Goal: Task Accomplishment & Management: Complete application form

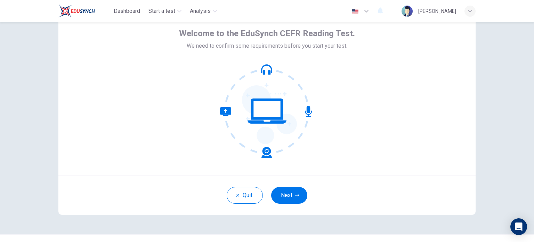
scroll to position [36, 0]
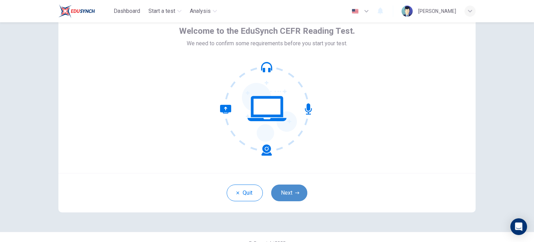
click at [288, 194] on button "Next" at bounding box center [289, 192] width 36 height 17
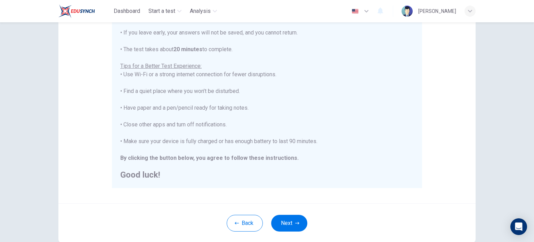
scroll to position [103, 0]
click at [291, 221] on button "Next" at bounding box center [289, 222] width 36 height 17
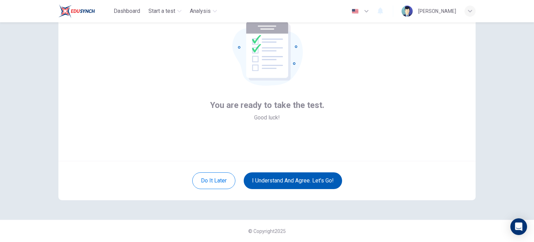
scroll to position [48, 0]
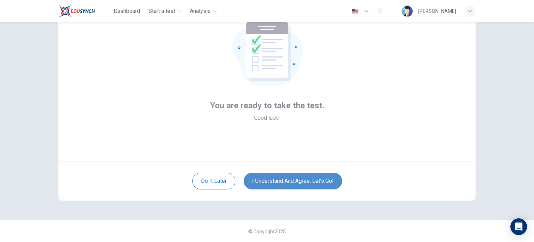
click at [299, 184] on button "I understand and agree. Let’s go!" at bounding box center [293, 180] width 98 height 17
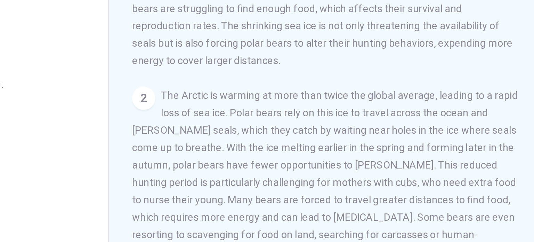
scroll to position [72, 0]
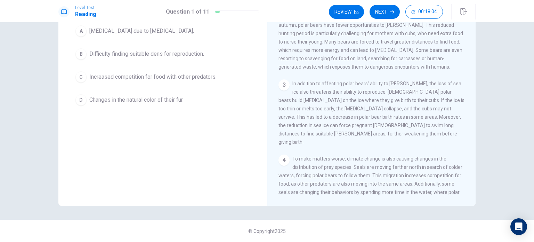
click at [291, 71] on div "2 The Arctic is warming at more than twice the global average, leading to a rap…" at bounding box center [371, 28] width 186 height 83
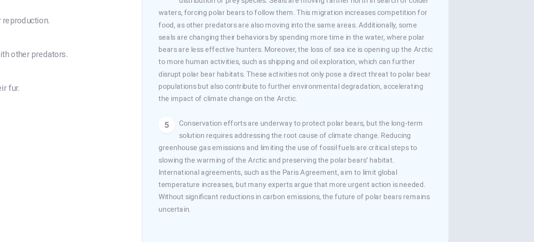
scroll to position [70, 0]
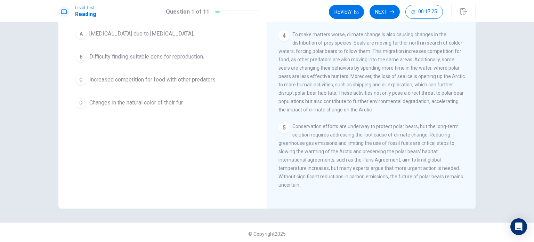
click at [114, 105] on span "Changes in the natural color of their fur." at bounding box center [136, 102] width 94 height 8
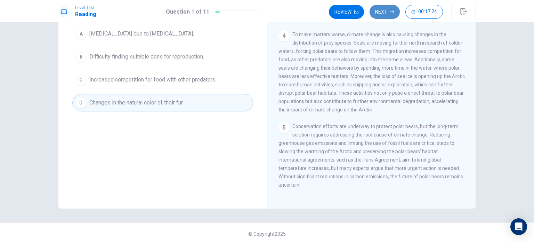
click at [387, 7] on button "Next" at bounding box center [385, 12] width 30 height 14
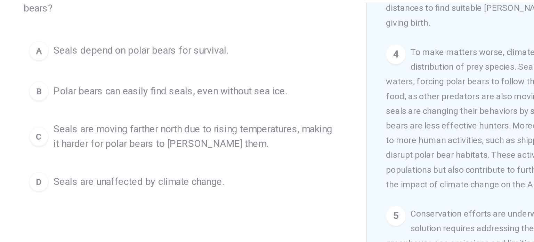
scroll to position [72, 0]
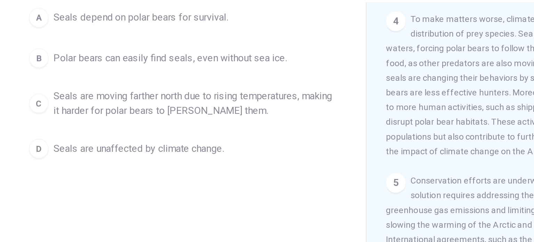
click at [78, 80] on div "C" at bounding box center [80, 79] width 11 height 11
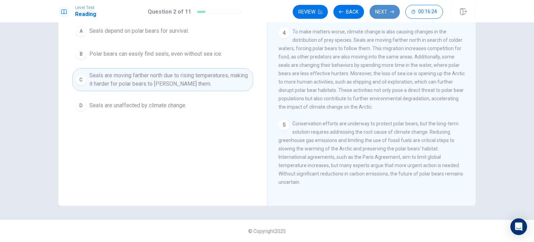
click at [377, 15] on button "Next" at bounding box center [385, 12] width 30 height 14
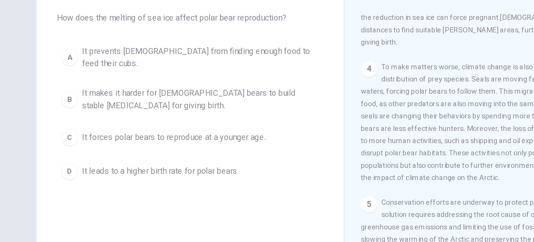
scroll to position [34, 0]
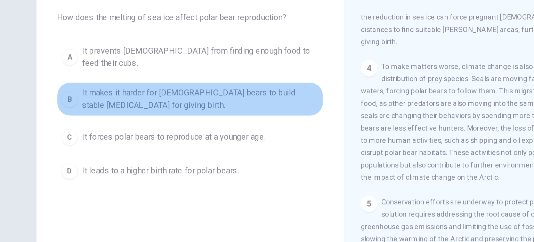
click at [85, 84] on button "B It makes it harder for female bears to build stable dens for giving birth." at bounding box center [162, 92] width 181 height 23
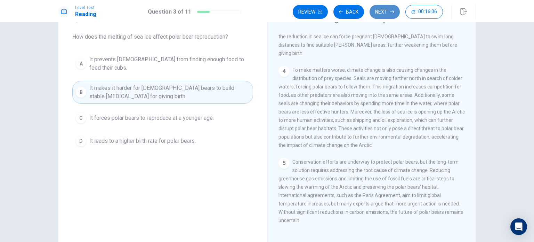
click at [380, 16] on button "Next" at bounding box center [385, 12] width 30 height 14
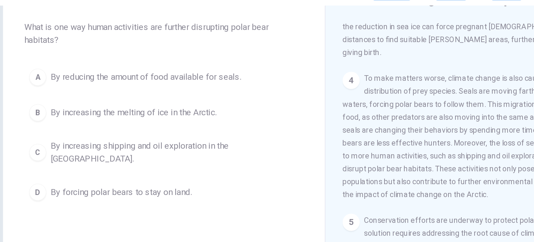
scroll to position [36, 0]
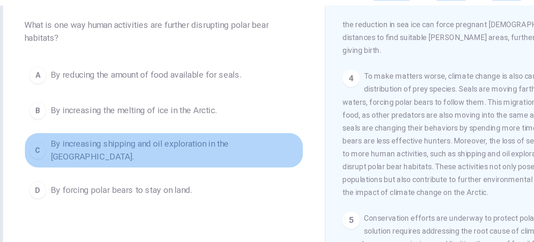
click at [102, 116] on span "By increasing shipping and oil exploration in the Arctic." at bounding box center [169, 115] width 161 height 17
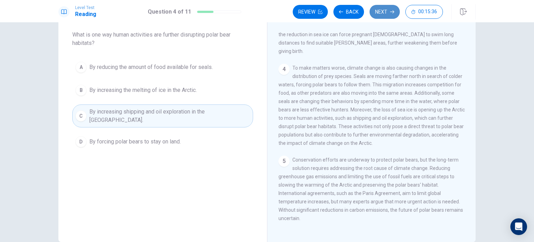
click at [382, 12] on button "Next" at bounding box center [385, 12] width 30 height 14
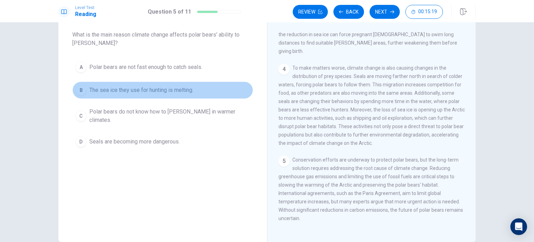
click at [121, 86] on span "The sea ice they use for hunting is melting." at bounding box center [141, 90] width 104 height 8
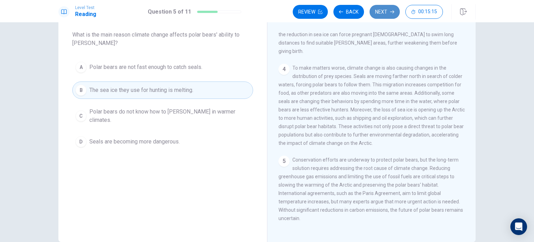
click at [378, 13] on button "Next" at bounding box center [385, 12] width 30 height 14
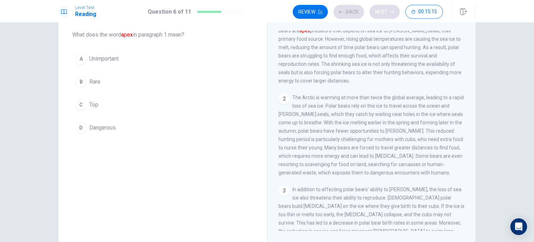
scroll to position [0, 0]
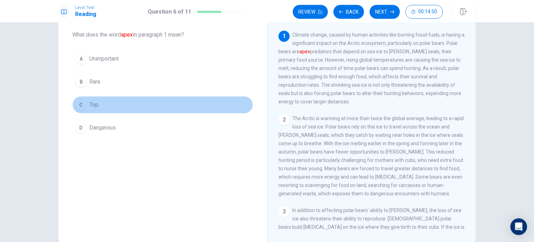
click at [83, 99] on button "C Top" at bounding box center [162, 104] width 181 height 17
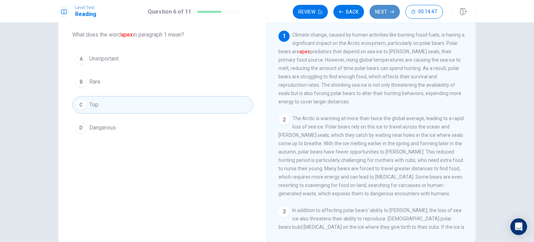
click at [387, 15] on button "Next" at bounding box center [385, 12] width 30 height 14
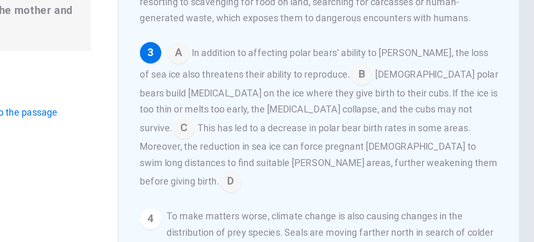
scroll to position [54, 0]
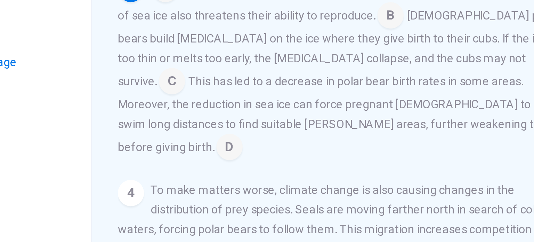
click at [307, 110] on input at bounding box center [301, 113] width 11 height 11
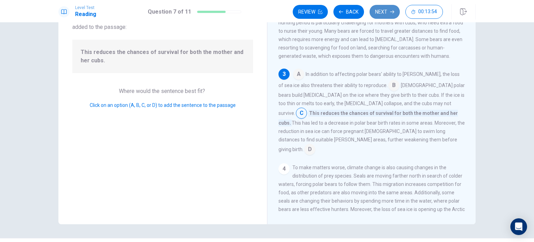
click at [375, 10] on button "Next" at bounding box center [385, 12] width 30 height 14
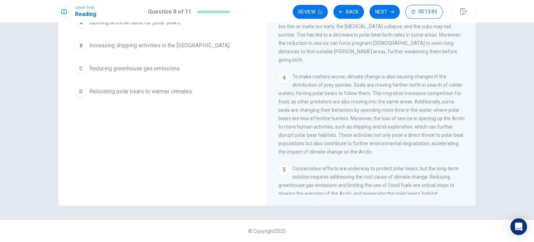
scroll to position [22, 0]
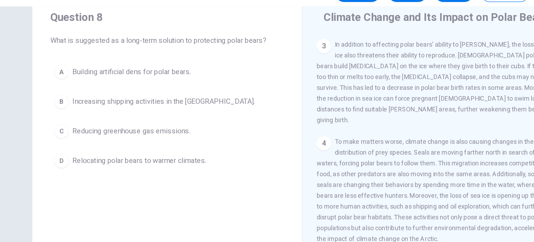
click at [120, 118] on span "Reducing greenhouse gas emissions." at bounding box center [134, 118] width 91 height 8
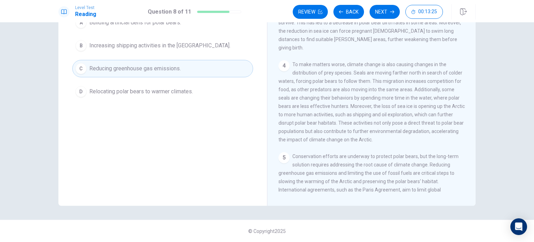
scroll to position [184, 0]
click at [389, 9] on button "Next" at bounding box center [385, 12] width 30 height 14
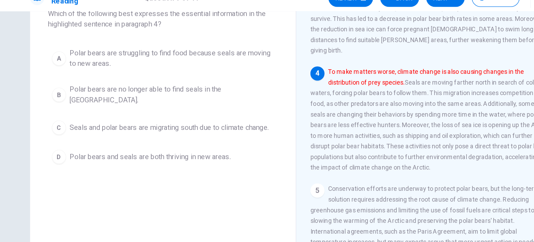
scroll to position [47, 0]
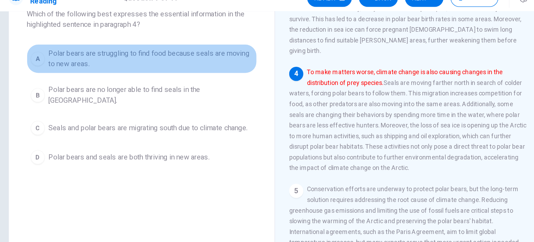
click at [115, 57] on span "Polar bears are struggling to find food because seals are moving to new areas." at bounding box center [169, 59] width 161 height 17
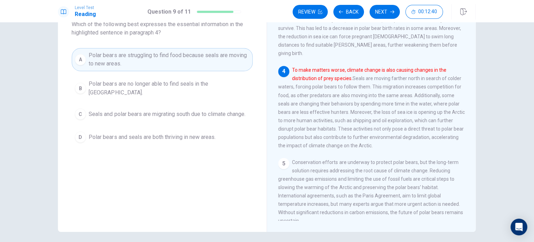
scroll to position [0, 0]
click at [380, 13] on button "Next" at bounding box center [385, 12] width 30 height 14
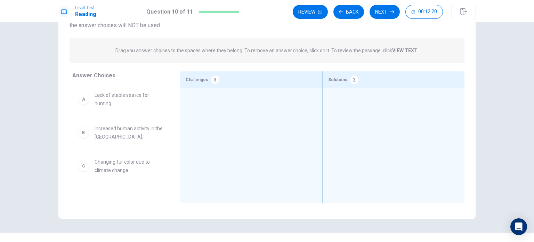
scroll to position [59, 0]
drag, startPoint x: 121, startPoint y: 103, endPoint x: 219, endPoint y: 104, distance: 98.4
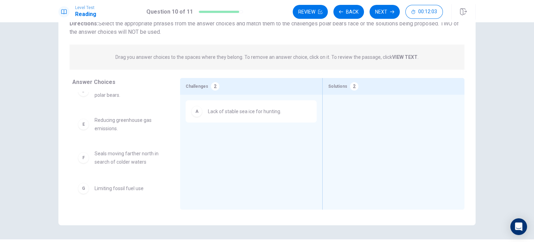
scroll to position [82, 0]
drag, startPoint x: 113, startPoint y: 128, endPoint x: 381, endPoint y: 111, distance: 269.3
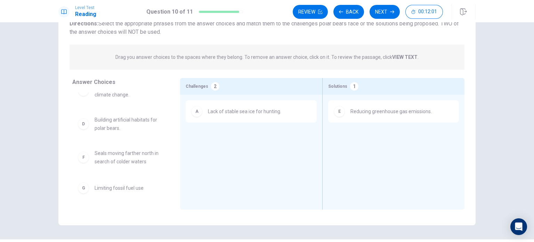
scroll to position [49, 0]
drag, startPoint x: 104, startPoint y: 160, endPoint x: 206, endPoint y: 143, distance: 103.6
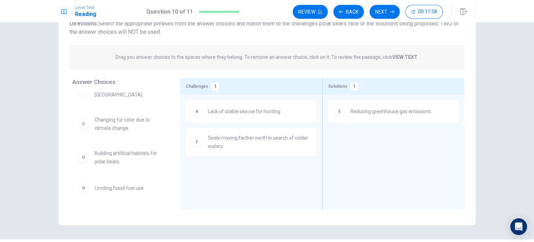
scroll to position [15, 0]
drag, startPoint x: 110, startPoint y: 190, endPoint x: 378, endPoint y: 137, distance: 273.1
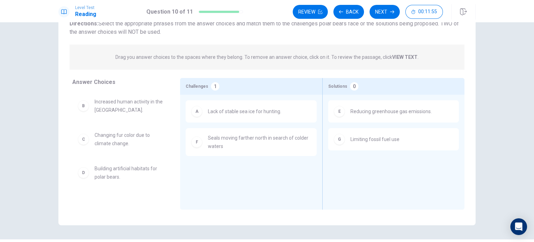
scroll to position [0, 0]
drag, startPoint x: 146, startPoint y: 106, endPoint x: 251, endPoint y: 180, distance: 128.6
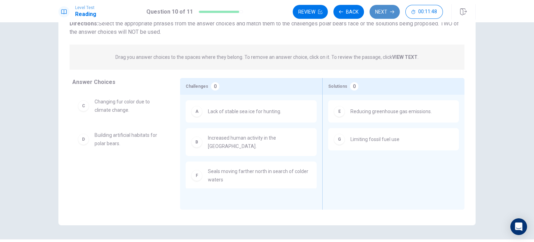
click at [373, 17] on button "Next" at bounding box center [385, 12] width 30 height 14
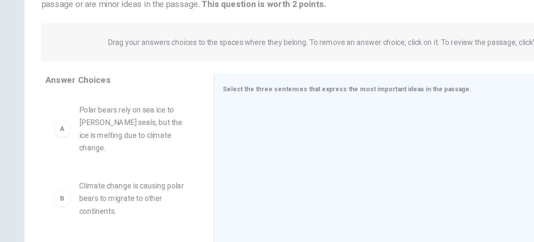
scroll to position [72, 0]
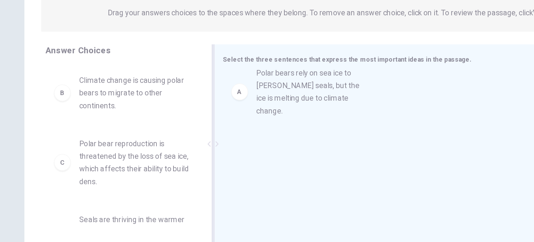
drag, startPoint x: 120, startPoint y: 118, endPoint x: 242, endPoint y: 113, distance: 122.5
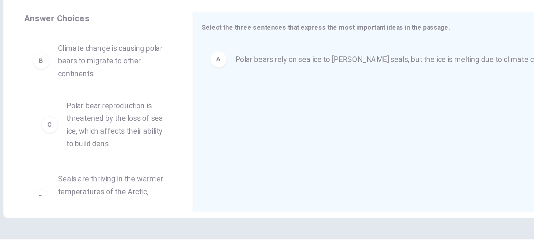
drag, startPoint x: 123, startPoint y: 147, endPoint x: 133, endPoint y: 145, distance: 10.4
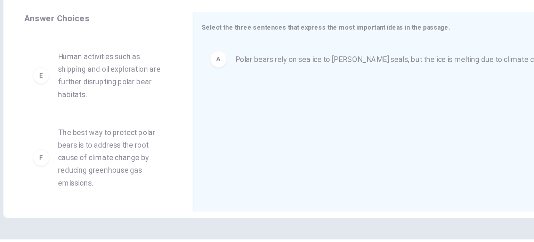
scroll to position [138, 0]
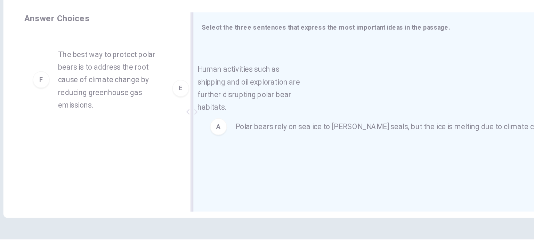
drag, startPoint x: 131, startPoint y: 121, endPoint x: 258, endPoint y: 140, distance: 128.4
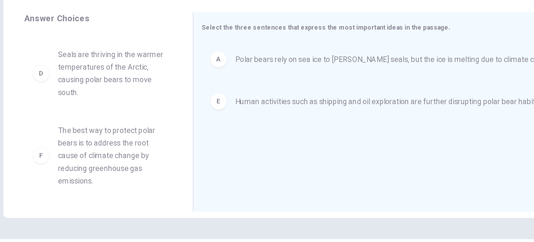
scroll to position [88, 0]
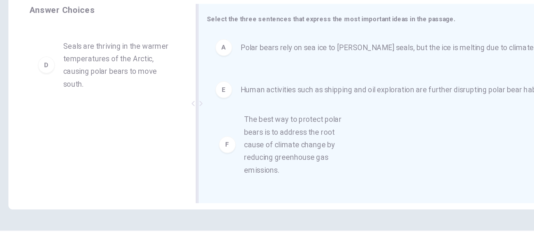
drag, startPoint x: 124, startPoint y: 169, endPoint x: 254, endPoint y: 165, distance: 130.1
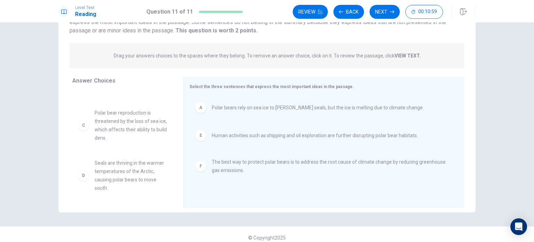
scroll to position [19, 0]
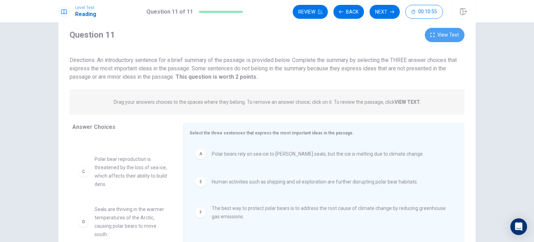
click at [442, 33] on button "View Text" at bounding box center [445, 35] width 40 height 14
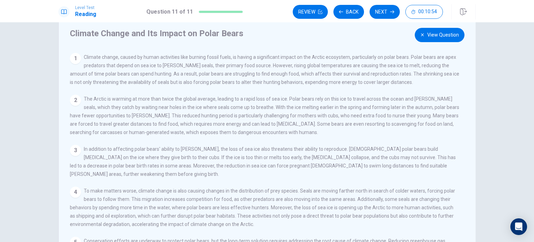
click at [442, 33] on button "View Question" at bounding box center [440, 35] width 50 height 14
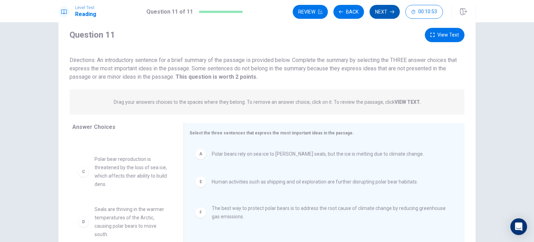
click at [386, 10] on button "Next" at bounding box center [385, 12] width 30 height 14
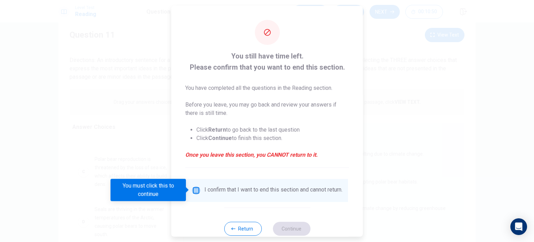
click at [193, 189] on input "You must click this to continue" at bounding box center [196, 190] width 8 height 8
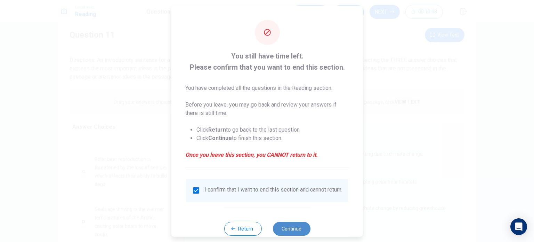
click at [284, 227] on button "Continue" at bounding box center [292, 228] width 38 height 14
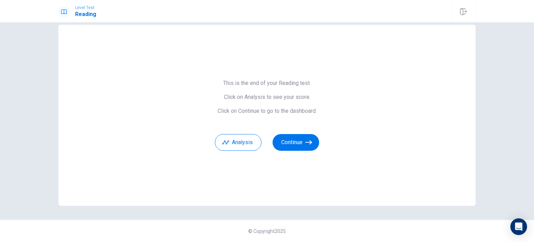
scroll to position [11, 0]
click at [298, 146] on button "Continue" at bounding box center [296, 142] width 47 height 17
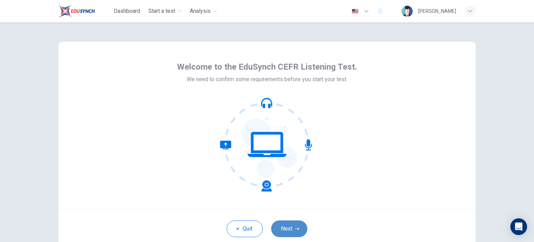
click at [281, 227] on button "Next" at bounding box center [289, 228] width 36 height 17
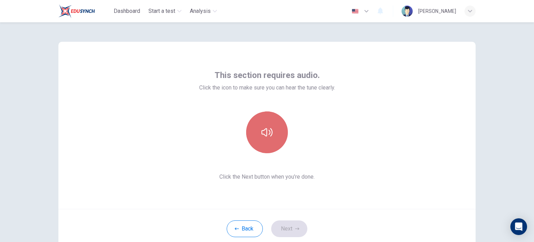
click at [268, 139] on button "button" at bounding box center [267, 132] width 42 height 42
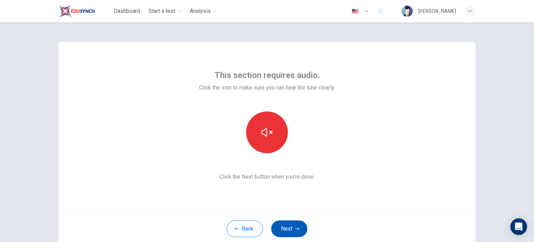
click at [288, 224] on button "Next" at bounding box center [289, 228] width 36 height 17
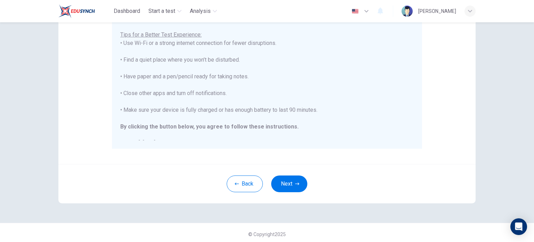
scroll to position [145, 0]
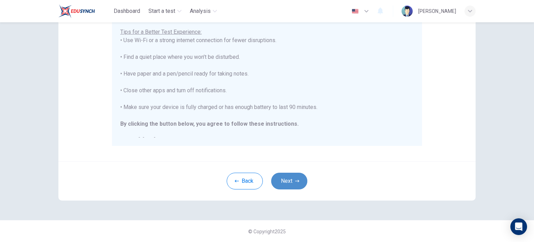
click at [286, 176] on button "Next" at bounding box center [289, 180] width 36 height 17
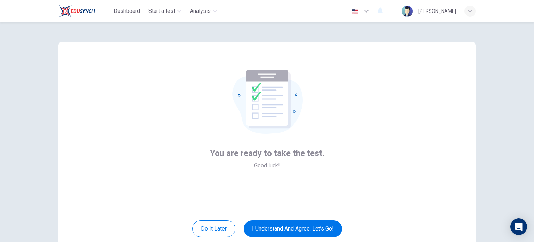
scroll to position [48, 0]
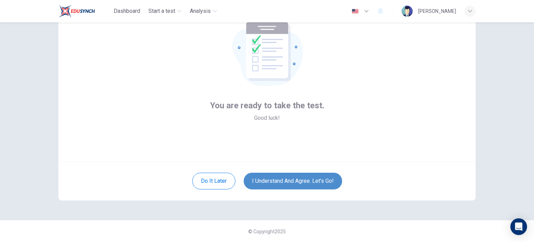
click at [266, 179] on button "I understand and agree. Let’s go!" at bounding box center [293, 180] width 98 height 17
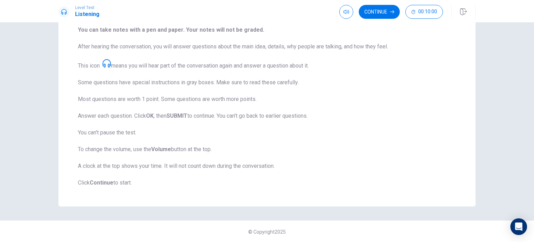
scroll to position [91, 0]
click at [370, 13] on button "Continue" at bounding box center [379, 12] width 41 height 14
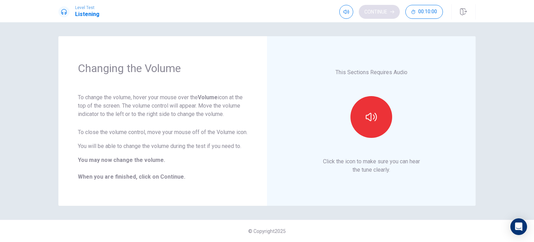
scroll to position [0, 0]
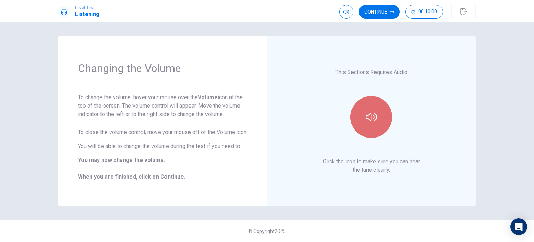
click at [361, 119] on button "button" at bounding box center [371, 117] width 42 height 42
click at [371, 22] on div "Level Test Listening Continue 00:10:00" at bounding box center [267, 11] width 534 height 22
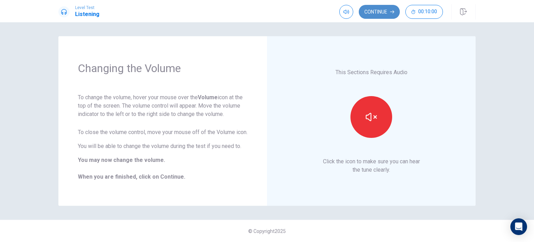
click at [373, 8] on button "Continue" at bounding box center [379, 12] width 41 height 14
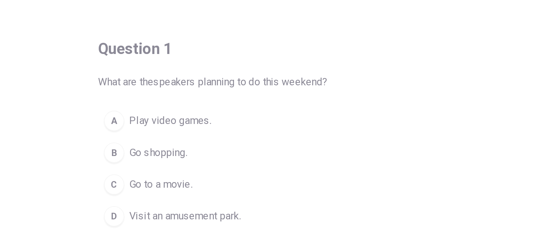
scroll to position [45, 0]
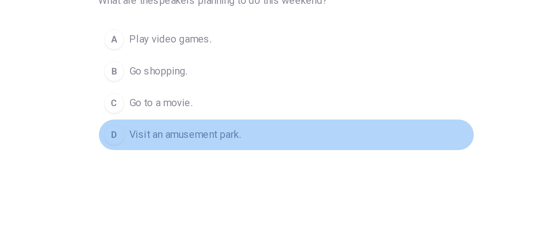
click at [171, 117] on div "D" at bounding box center [172, 116] width 11 height 11
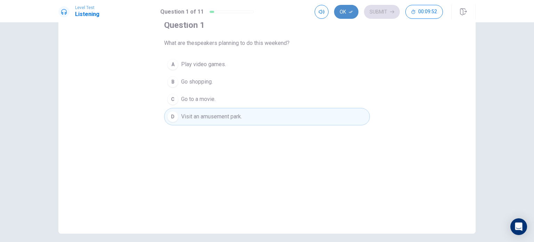
click at [347, 7] on button "Ok" at bounding box center [346, 12] width 24 height 14
click at [375, 9] on button "Submit" at bounding box center [382, 12] width 36 height 14
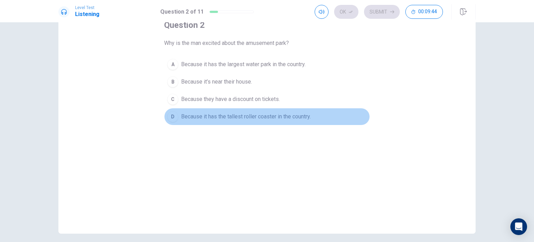
click at [233, 119] on span "Because it has the tallest roller coaster in the country." at bounding box center [246, 116] width 130 height 8
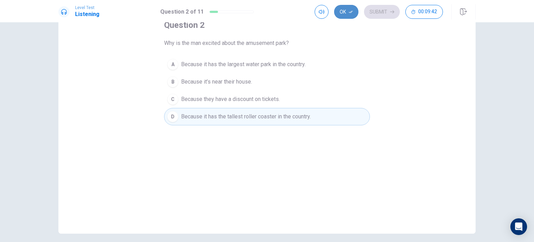
click at [350, 10] on icon "button" at bounding box center [351, 12] width 4 height 4
click at [377, 4] on div "Ok Submit 00:09:41" at bounding box center [395, 11] width 161 height 15
click at [376, 8] on button "Submit" at bounding box center [382, 12] width 36 height 14
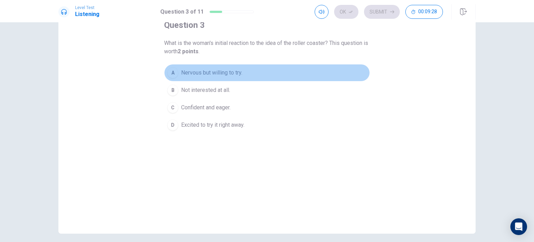
click at [211, 73] on span "Nervous but willing to try." at bounding box center [211, 72] width 61 height 8
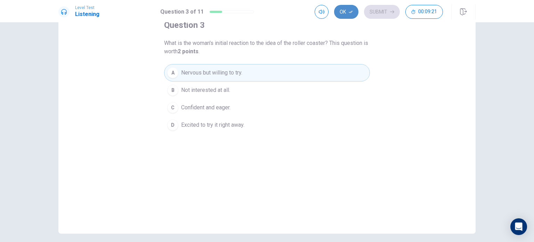
click at [347, 11] on button "Ok" at bounding box center [346, 12] width 24 height 14
click at [382, 10] on button "Submit" at bounding box center [382, 12] width 36 height 14
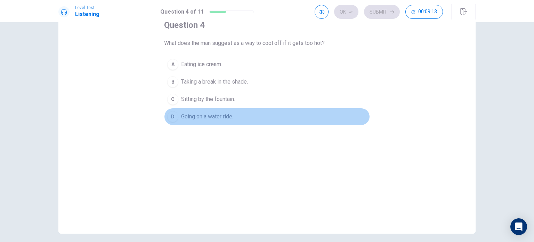
click at [192, 118] on span "Going on a water ride." at bounding box center [207, 116] width 52 height 8
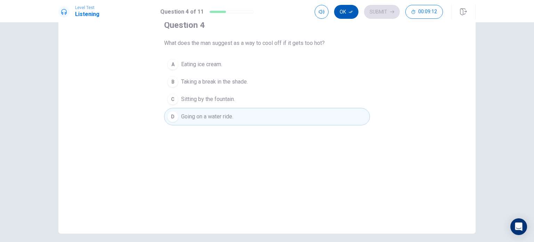
click at [351, 14] on icon "button" at bounding box center [351, 12] width 4 height 4
click at [382, 9] on button "Submit" at bounding box center [382, 12] width 36 height 14
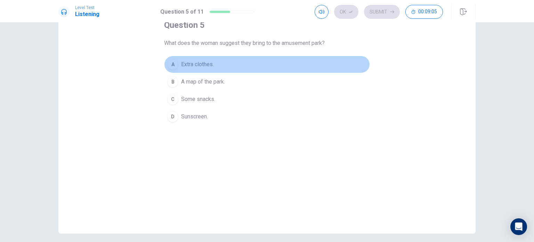
click at [206, 64] on span "Extra clothes." at bounding box center [197, 64] width 33 height 8
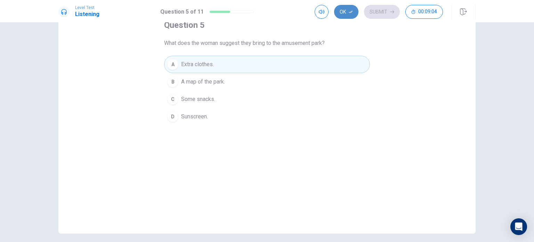
click at [343, 15] on button "Ok" at bounding box center [346, 12] width 24 height 14
click at [388, 8] on button "Submit" at bounding box center [382, 12] width 36 height 14
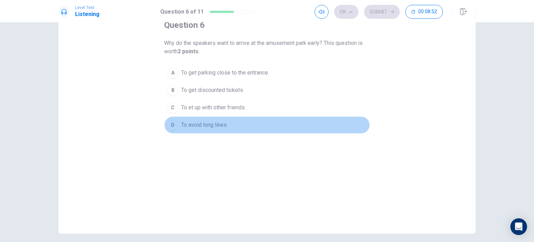
click at [204, 121] on span "To avoid long lines." at bounding box center [204, 125] width 47 height 8
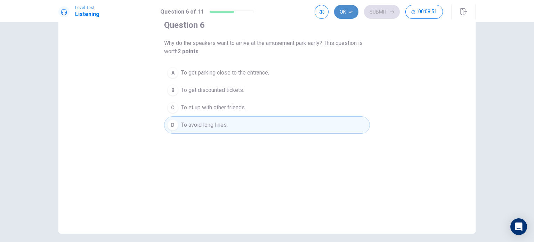
click at [342, 15] on button "Ok" at bounding box center [346, 12] width 24 height 14
click at [387, 11] on button "Submit" at bounding box center [382, 12] width 36 height 14
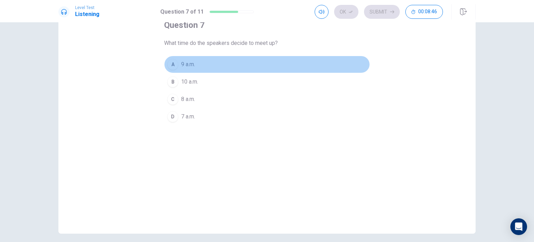
click at [173, 63] on div "A" at bounding box center [172, 64] width 11 height 11
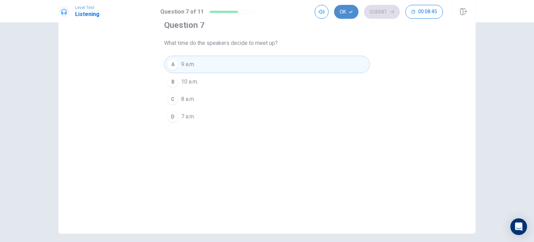
click at [349, 10] on icon "button" at bounding box center [351, 12] width 4 height 4
click at [376, 11] on button "Submit" at bounding box center [382, 12] width 36 height 14
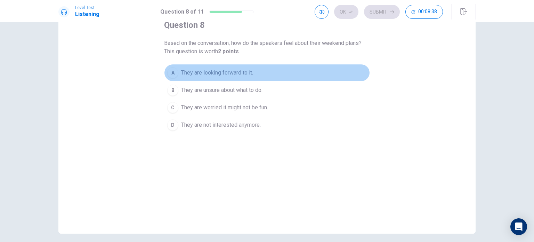
click at [232, 72] on span "They are looking forward to it." at bounding box center [217, 72] width 72 height 8
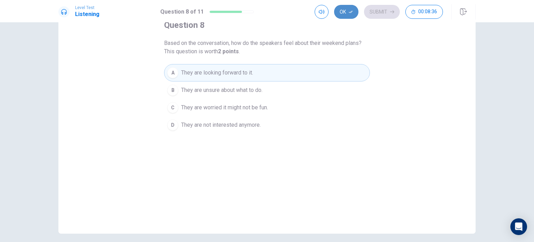
click at [339, 15] on button "Ok" at bounding box center [346, 12] width 24 height 14
click at [388, 10] on button "Submit" at bounding box center [382, 12] width 36 height 14
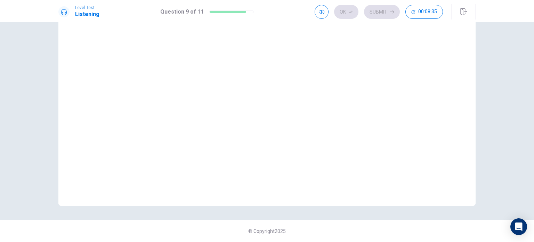
scroll to position [18, 0]
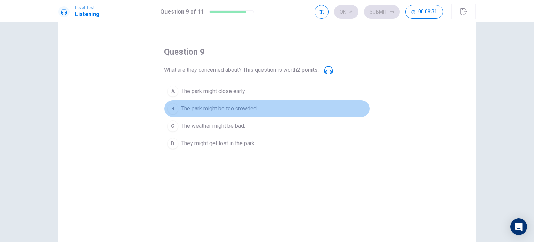
click at [201, 111] on span "The park might be too crowded." at bounding box center [219, 108] width 76 height 8
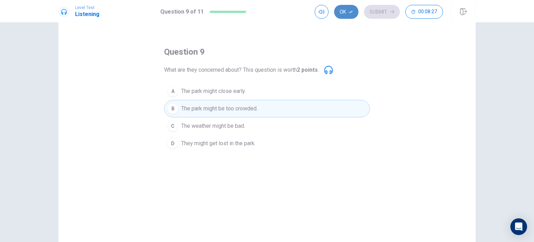
click at [343, 12] on button "Ok" at bounding box center [346, 12] width 24 height 14
click at [381, 8] on button "Submit" at bounding box center [382, 12] width 36 height 14
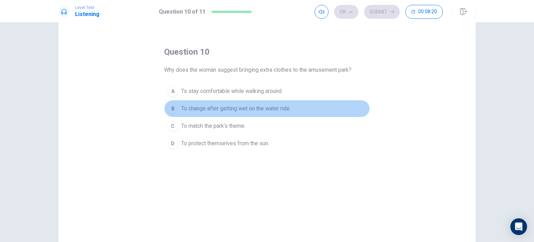
click at [237, 108] on span "To change after getting wet on the water ride." at bounding box center [236, 108] width 110 height 8
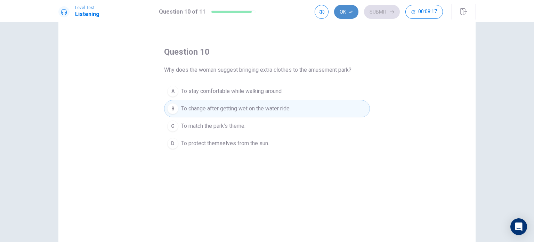
click at [353, 13] on button "Ok" at bounding box center [346, 12] width 24 height 14
click at [388, 8] on button "Submit" at bounding box center [382, 12] width 36 height 14
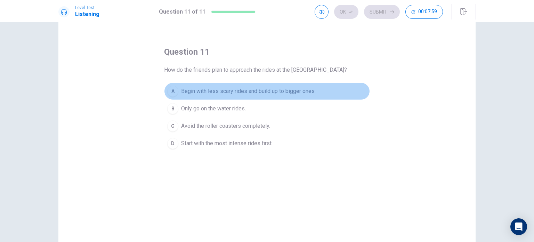
click at [243, 92] on span "Begin with less scary rides and build up to bigger ones." at bounding box center [248, 91] width 135 height 8
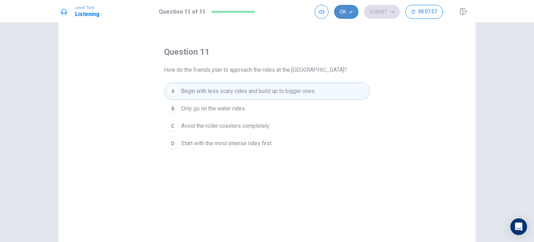
click at [343, 11] on button "Ok" at bounding box center [346, 12] width 24 height 14
click at [380, 13] on button "Submit" at bounding box center [382, 12] width 36 height 14
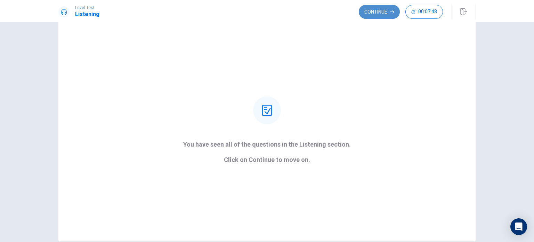
click at [386, 11] on button "Continue" at bounding box center [379, 12] width 41 height 14
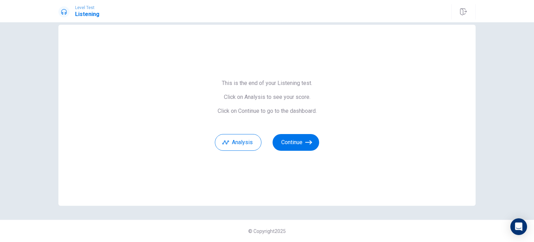
scroll to position [11, 0]
click at [303, 138] on button "Continue" at bounding box center [296, 142] width 47 height 17
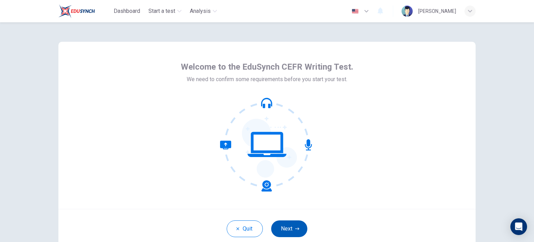
click at [295, 229] on icon "button" at bounding box center [297, 228] width 4 height 4
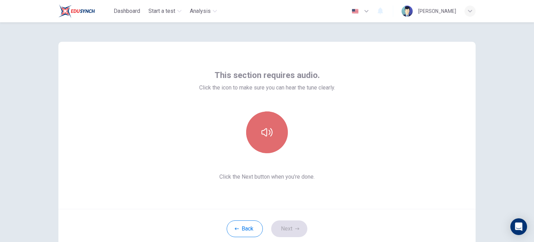
click at [261, 132] on icon "button" at bounding box center [266, 132] width 11 height 11
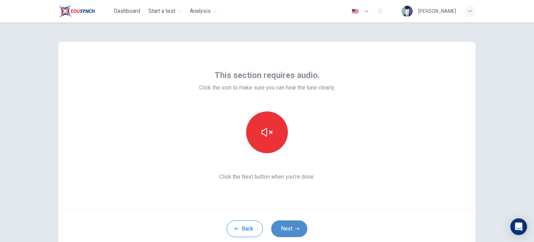
click at [290, 225] on button "Next" at bounding box center [289, 228] width 36 height 17
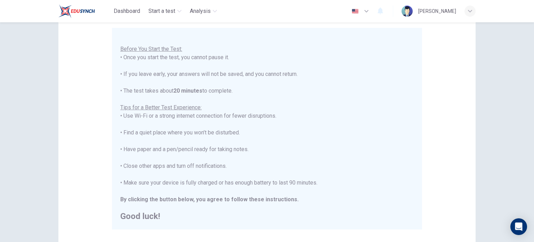
scroll to position [145, 0]
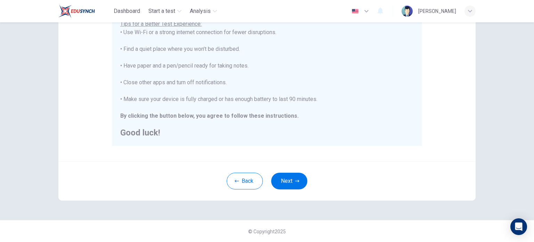
click at [297, 192] on div "Back Next" at bounding box center [266, 180] width 417 height 39
click at [298, 185] on button "Next" at bounding box center [289, 180] width 36 height 17
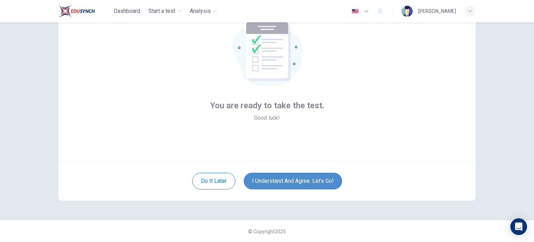
click at [298, 185] on button "I understand and agree. Let’s go!" at bounding box center [293, 180] width 98 height 17
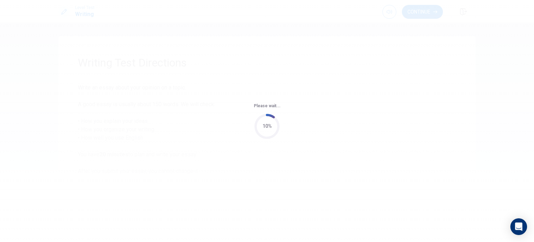
click at [298, 185] on div "Please wait... 10%" at bounding box center [267, 121] width 534 height 242
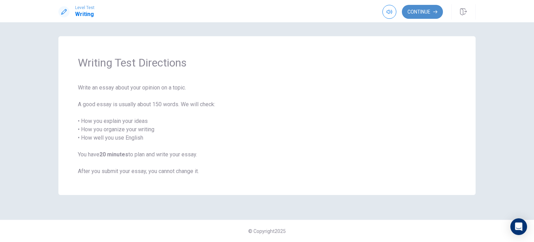
click at [416, 12] on button "Continue" at bounding box center [422, 12] width 41 height 14
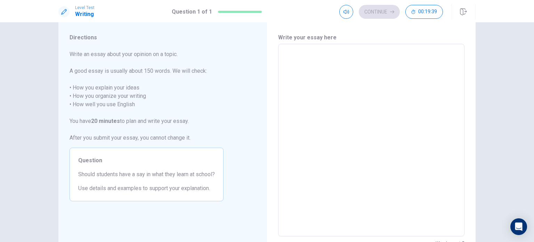
scroll to position [17, 0]
click at [320, 79] on textarea at bounding box center [371, 140] width 177 height 181
type textarea "k"
type textarea "x"
type textarea "I"
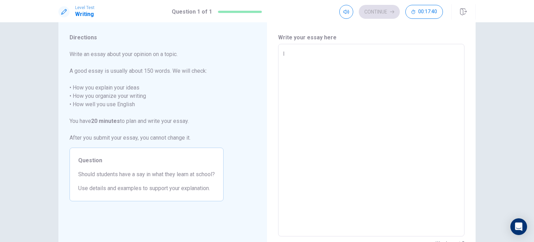
type textarea "x"
type textarea "In"
type textarea "x"
type textarea "In"
type textarea "x"
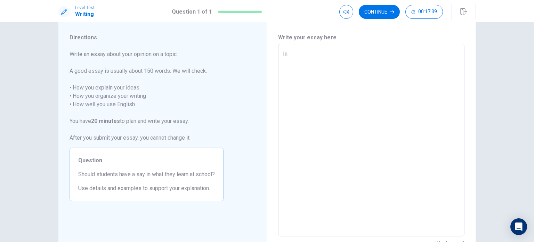
type textarea "In c"
type textarea "x"
type textarea "In co"
type textarea "x"
type textarea "In con"
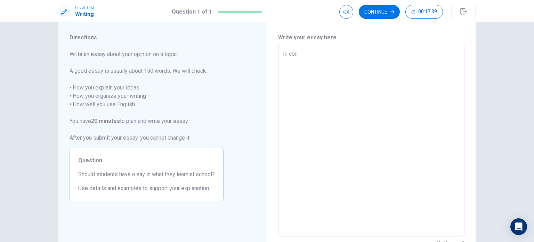
type textarea "x"
type textarea "In cont"
type textarea "x"
type textarea "In [PERSON_NAME]"
type textarea "x"
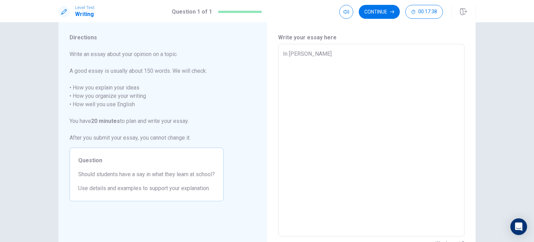
type textarea "In contem"
type textarea "x"
type textarea "In contemp"
type textarea "x"
type textarea "In contempo"
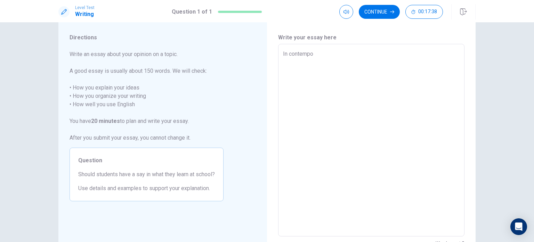
type textarea "x"
type textarea "In contempop"
type textarea "x"
type textarea "In contempo"
type textarea "x"
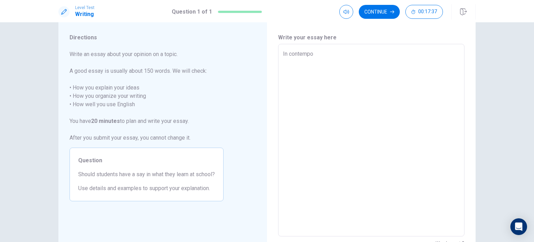
type textarea "In contempor"
type textarea "x"
type textarea "In contempora"
type textarea "x"
type textarea "In contemporar"
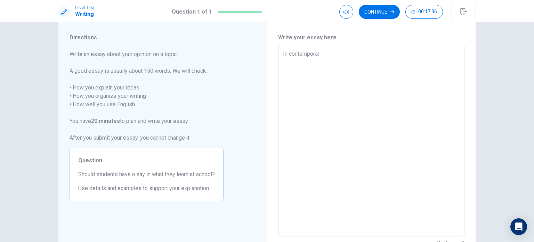
type textarea "x"
type textarea "In contemporary"
type textarea "x"
type textarea "In contemporary"
type textarea "x"
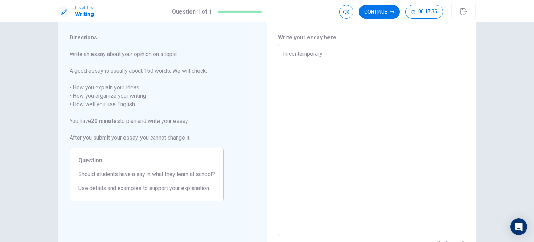
type textarea "In contemporary e"
type textarea "x"
type textarea "In contemporary ed"
type textarea "x"
type textarea "In contemporary edu"
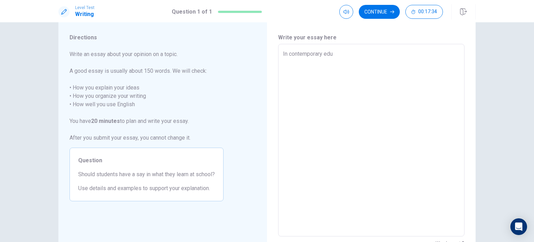
type textarea "x"
type textarea "In contemporary educ"
type textarea "x"
type textarea "In contemporary educa"
type textarea "x"
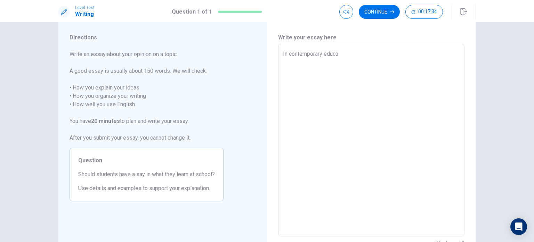
type textarea "In contemporary educat"
type textarea "x"
type textarea "In contemporary educati"
type textarea "x"
type textarea "In contemporary educatio"
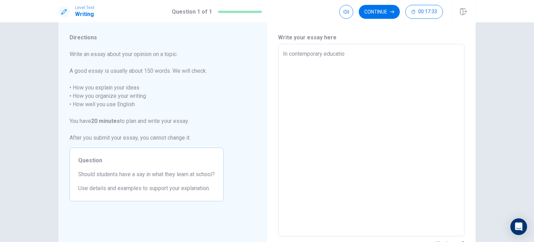
type textarea "x"
type textarea "In contemporary education"
type textarea "x"
type textarea "In contemporary education,"
type textarea "x"
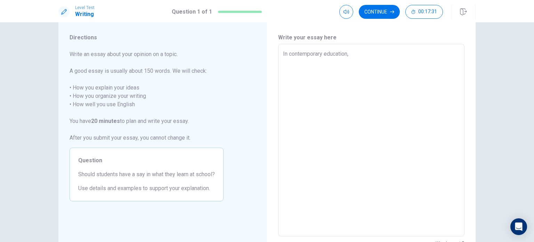
type textarea "In contemporary education,"
type textarea "x"
type textarea "In contemporary education, t"
type textarea "x"
type textarea "In contemporary education, th"
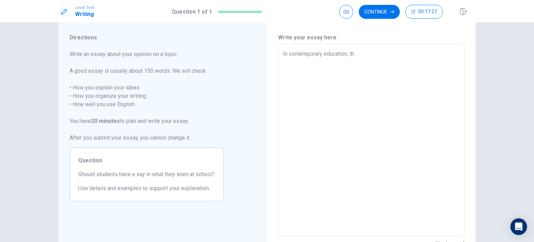
type textarea "x"
type textarea "In contemporary education, the"
type textarea "x"
type textarea "In contemporary education, the"
type textarea "x"
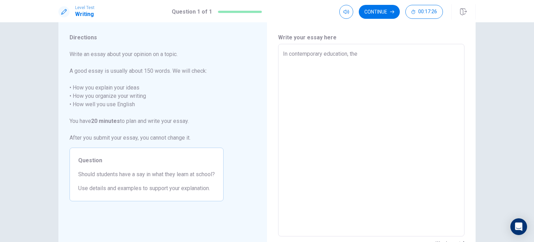
type textarea "In contemporary education, the q"
type textarea "x"
type textarea "In contemporary education, the qu"
type textarea "x"
type textarea "In contemporary education, the que"
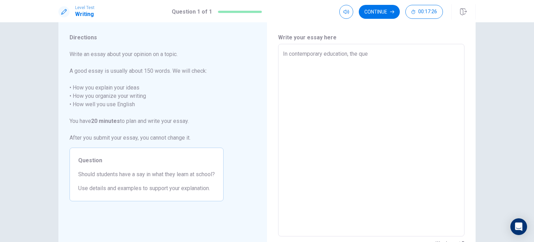
type textarea "x"
type textarea "In contemporary education, the ques"
type textarea "x"
type textarea "In contemporary education, the quest"
type textarea "x"
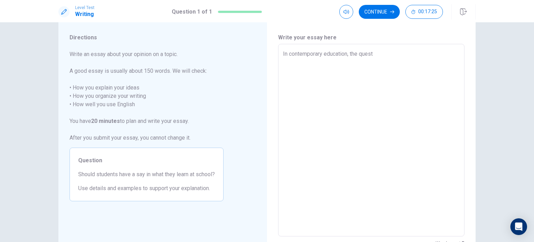
type textarea "In contemporary education, the questi"
type textarea "x"
type textarea "In contemporary education, the questio"
type textarea "x"
type textarea "In contemporary education, the question"
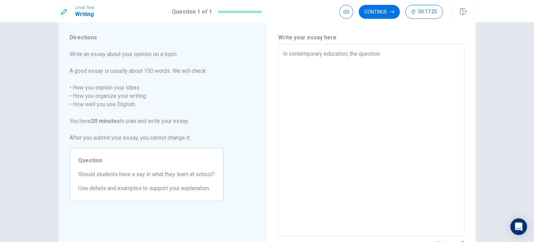
type textarea "x"
type textarea "In contemporary education, the question"
type textarea "x"
type textarea "In contemporary education, the question o"
type textarea "x"
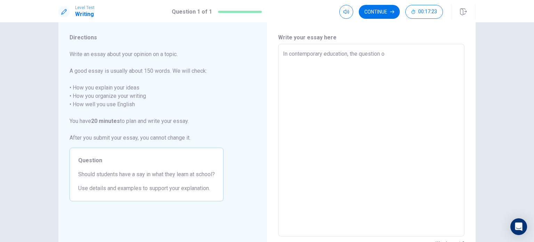
type textarea "In contemporary education, the question of"
type textarea "x"
type textarea "In contemporary education, the question of"
type textarea "x"
type textarea "In contemporary education, the question of w"
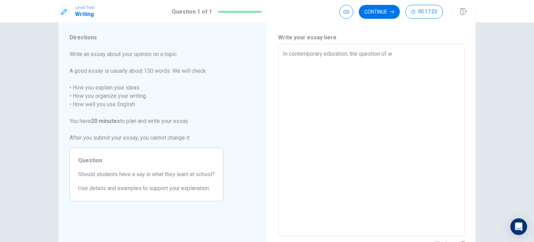
type textarea "x"
type textarea "In contemporary education, the question of we"
type textarea "x"
type textarea "In contemporary education, the question of weh"
type textarea "x"
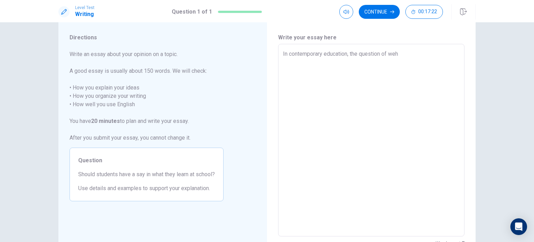
type textarea "In contemporary education, the question of weht"
type textarea "x"
type textarea "In contemporary education, the question of wehth"
type textarea "x"
type textarea "In contemporary education, the question of wehthe"
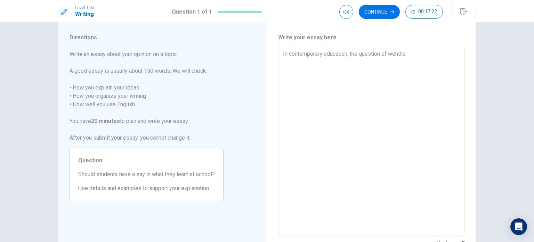
type textarea "x"
type textarea "In contemporary education, the question of wehther"
type textarea "x"
type textarea "In contemporary education, the question of wehthern"
type textarea "x"
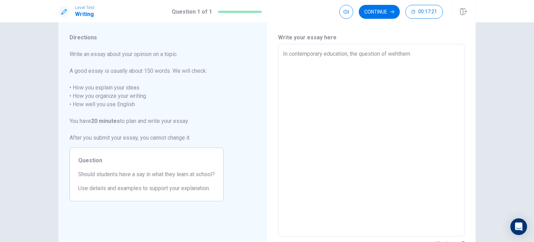
type textarea "In contemporary education, the question of wehther"
type textarea "x"
type textarea "In contemporary education, the question of wehthe"
type textarea "x"
type textarea "In contemporary education, the question of wehth"
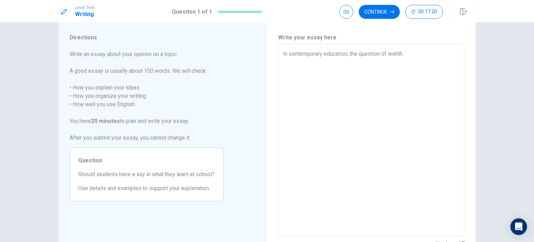
type textarea "x"
type textarea "In contemporary education, the question of weht"
type textarea "x"
type textarea "In contemporary education, the question of weh"
type textarea "x"
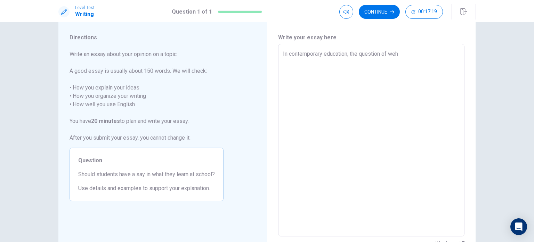
type textarea "In contemporary education, the question of we"
type textarea "x"
type textarea "In contemporary education, the question of wet"
type textarea "x"
type textarea "In contemporary education, the question of weth"
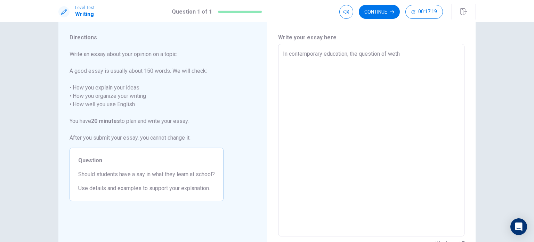
type textarea "x"
type textarea "In contemporary education, the question of wethe"
type textarea "x"
type textarea "In contemporary education, the question of wether"
type textarea "x"
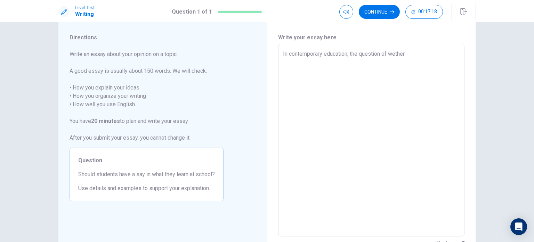
type textarea "In contemporary education, the question of [PERSON_NAME]"
type textarea "x"
type textarea "In contemporary education, the question of wether"
type textarea "x"
type textarea "In contemporary education, the question of wethe"
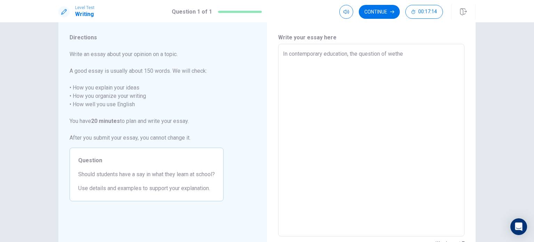
type textarea "x"
type textarea "In contemporary education, the question of weth"
type textarea "x"
type textarea "In contemporary education, the question of wet"
type textarea "x"
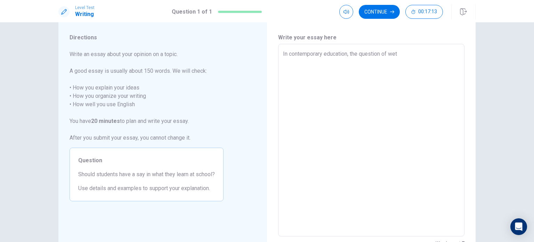
type textarea "In contemporary education, the question of we"
type textarea "x"
type textarea "In contemporary education, the question of w"
type textarea "x"
type textarea "In contemporary education, the question of wh"
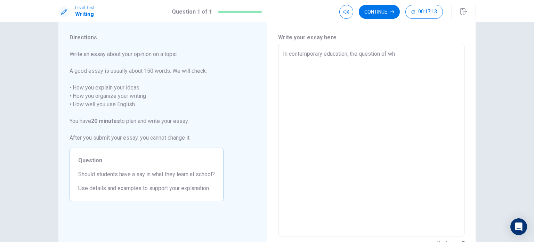
type textarea "x"
type textarea "In contemporary education, the question of whe"
type textarea "x"
type textarea "In contemporary education, the question of whet"
type textarea "x"
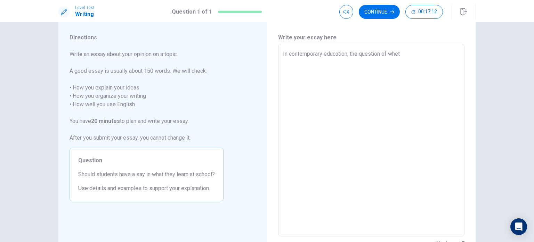
type textarea "In contemporary education, the question of wheth"
type textarea "x"
type textarea "In contemporary education, the question of whethe"
type textarea "x"
type textarea "In contemporary education, the question of whether"
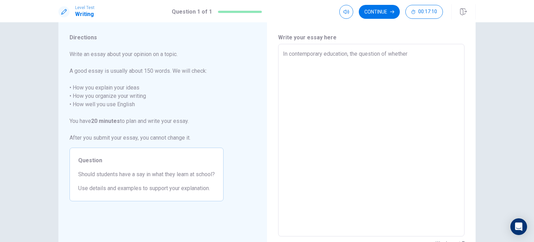
type textarea "x"
type textarea "In contemporary education, the question of whether"
type textarea "x"
type textarea "In contemporary education, the question of whether s"
type textarea "x"
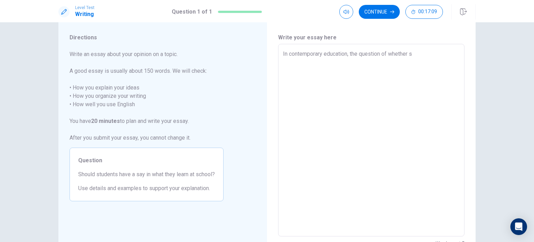
type textarea "In contemporary education, the question of whether st"
type textarea "x"
type textarea "In contemporary education, the question of whether stu"
type textarea "x"
type textarea "In contemporary education, the question of whether stud"
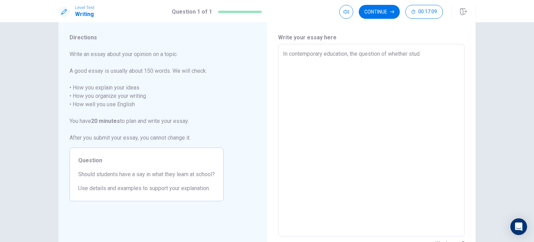
type textarea "x"
type textarea "In contemporary education, the question of whether stude"
type textarea "x"
type textarea "In contemporary education, the question of whether studen"
type textarea "x"
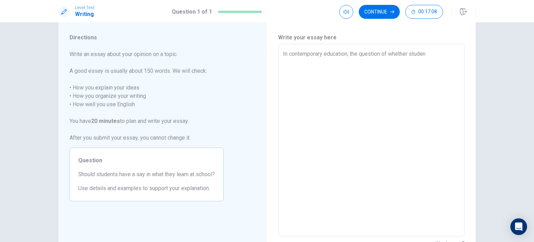
type textarea "In contemporary education, the question of whether student"
type textarea "x"
type textarea "In contemporary education, the question of whether students"
type textarea "x"
type textarea "In contemporary education, the question of whether students"
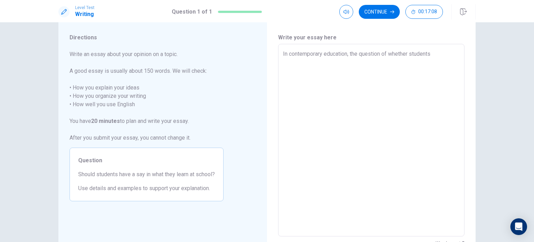
type textarea "x"
type textarea "In contemporary education, the question of whether students s"
type textarea "x"
type textarea "In contemporary education, the question of whether students sh"
type textarea "x"
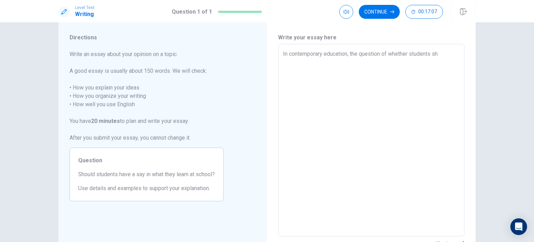
type textarea "In contemporary education, the question of whether students sho"
type textarea "x"
type textarea "In contemporary education, the question of whether students shou"
type textarea "x"
type textarea "In contemporary education, the question of whether students shoul"
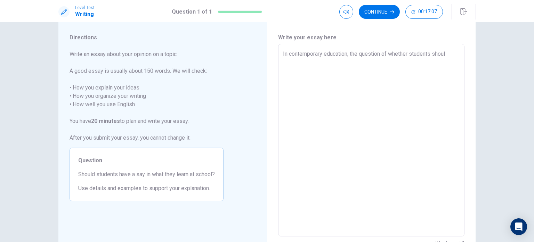
type textarea "x"
type textarea "In contemporary education, the question of whether students should"
type textarea "x"
type textarea "In contemporary education, the question of whether students should"
type textarea "x"
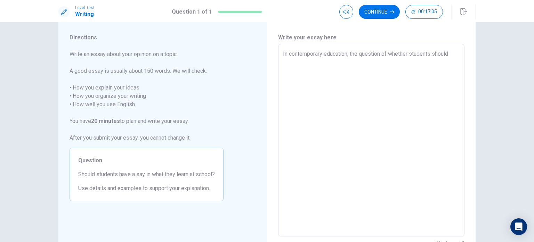
type textarea "In contemporary education, the question of whether students should j"
type textarea "x"
type textarea "In contemporary education, the question of whether students should ja"
type textarea "x"
type textarea "In contemporary education, the question of whether students should jav"
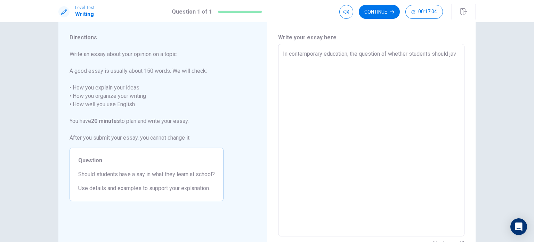
type textarea "x"
type textarea "In contemporary education, the question of whether students should jave"
type textarea "x"
type textarea "In contemporary education, the question of whether students should jave"
type textarea "x"
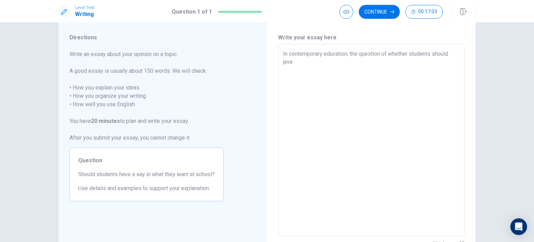
type textarea "In contemporary education, the question of whether students should jave a"
type textarea "x"
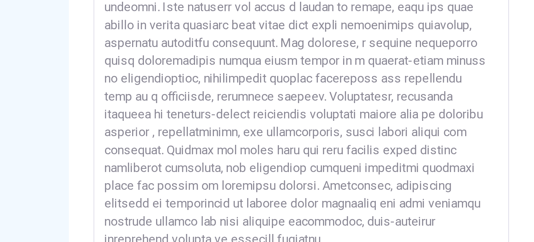
scroll to position [72, 0]
click at [410, 39] on textarea at bounding box center [371, 84] width 177 height 181
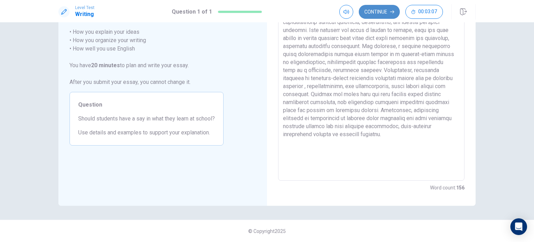
click at [392, 12] on icon "button" at bounding box center [392, 12] width 4 height 4
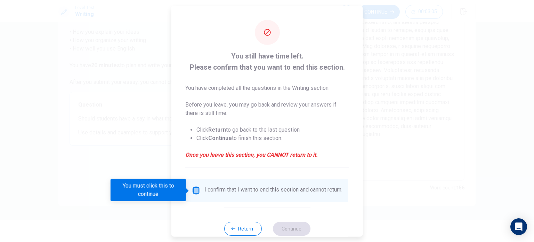
click at [193, 190] on input "You must click this to continue" at bounding box center [196, 190] width 8 height 8
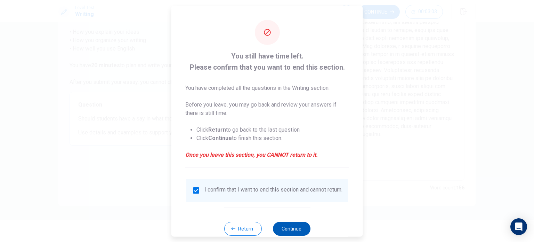
click at [282, 232] on button "Continue" at bounding box center [292, 228] width 38 height 14
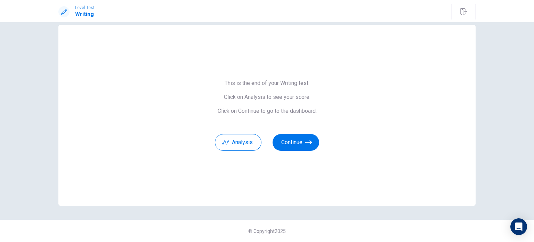
scroll to position [11, 0]
click at [283, 139] on button "Continue" at bounding box center [296, 142] width 47 height 17
